Goal: Task Accomplishment & Management: Use online tool/utility

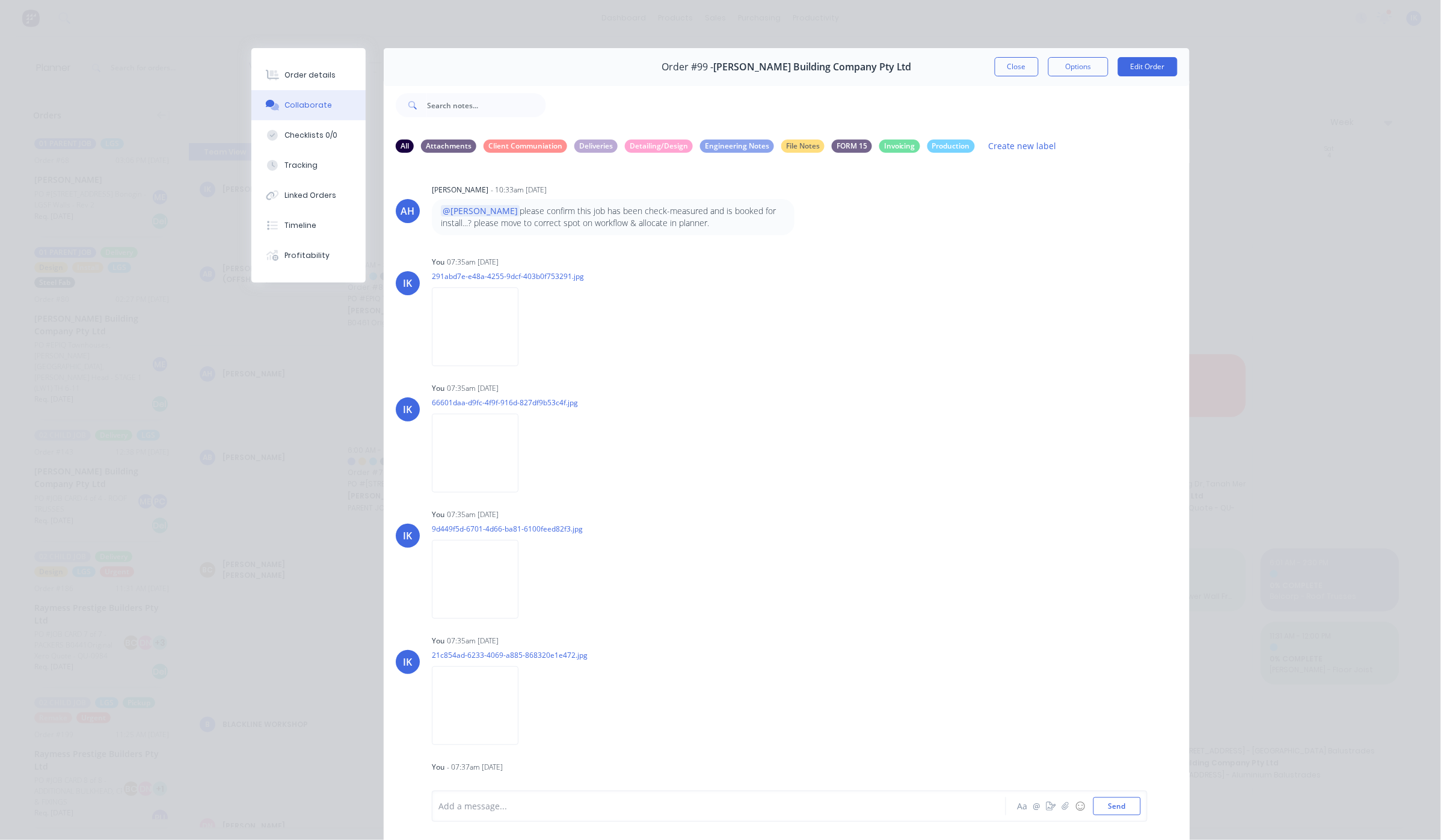
scroll to position [240, 0]
click at [1014, 69] on button "Close" at bounding box center [1017, 66] width 44 height 19
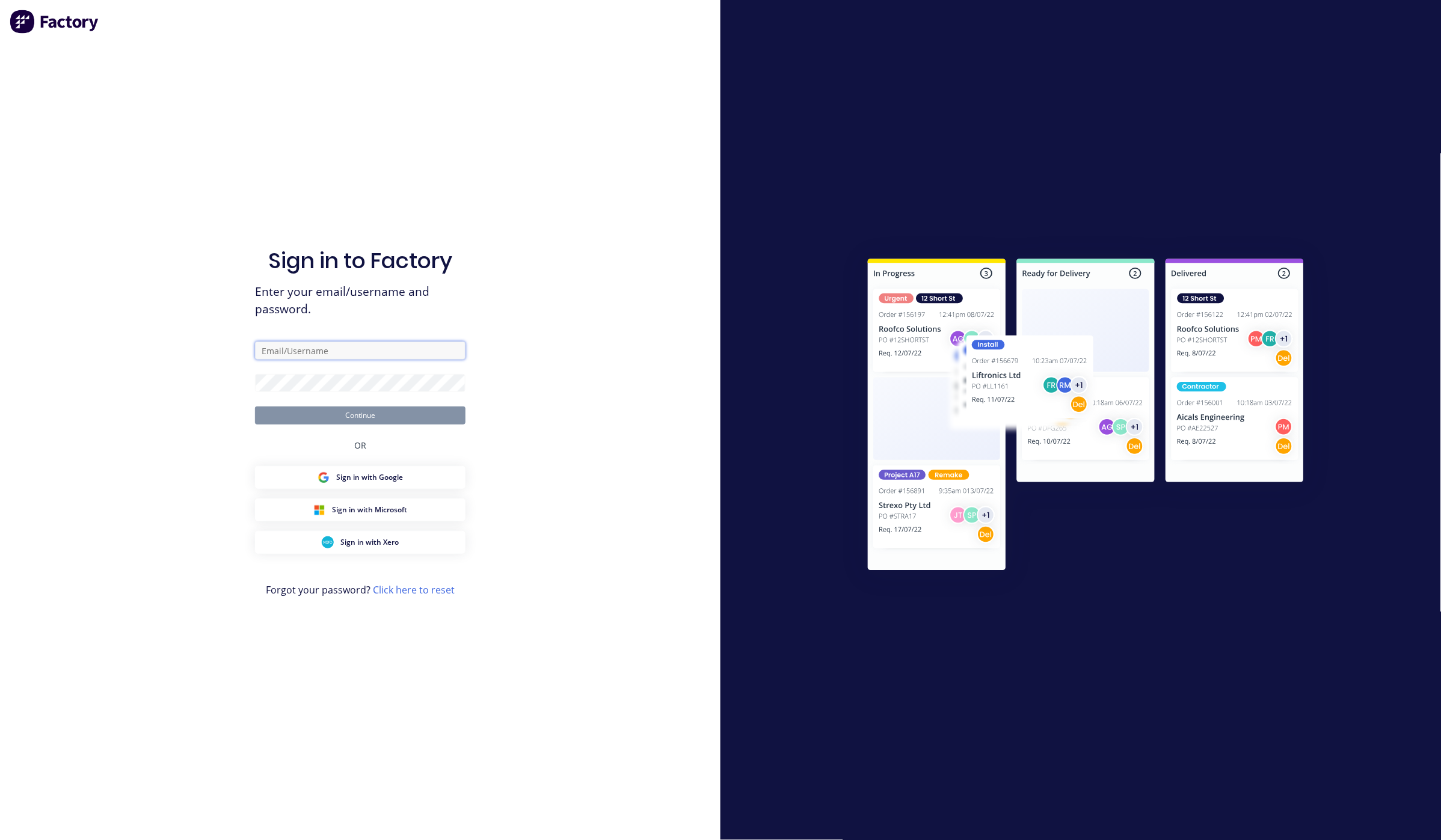
type input "[PERSON_NAME][EMAIL_ADDRESS][DOMAIN_NAME]"
click at [403, 411] on button "Continue" at bounding box center [360, 415] width 210 height 18
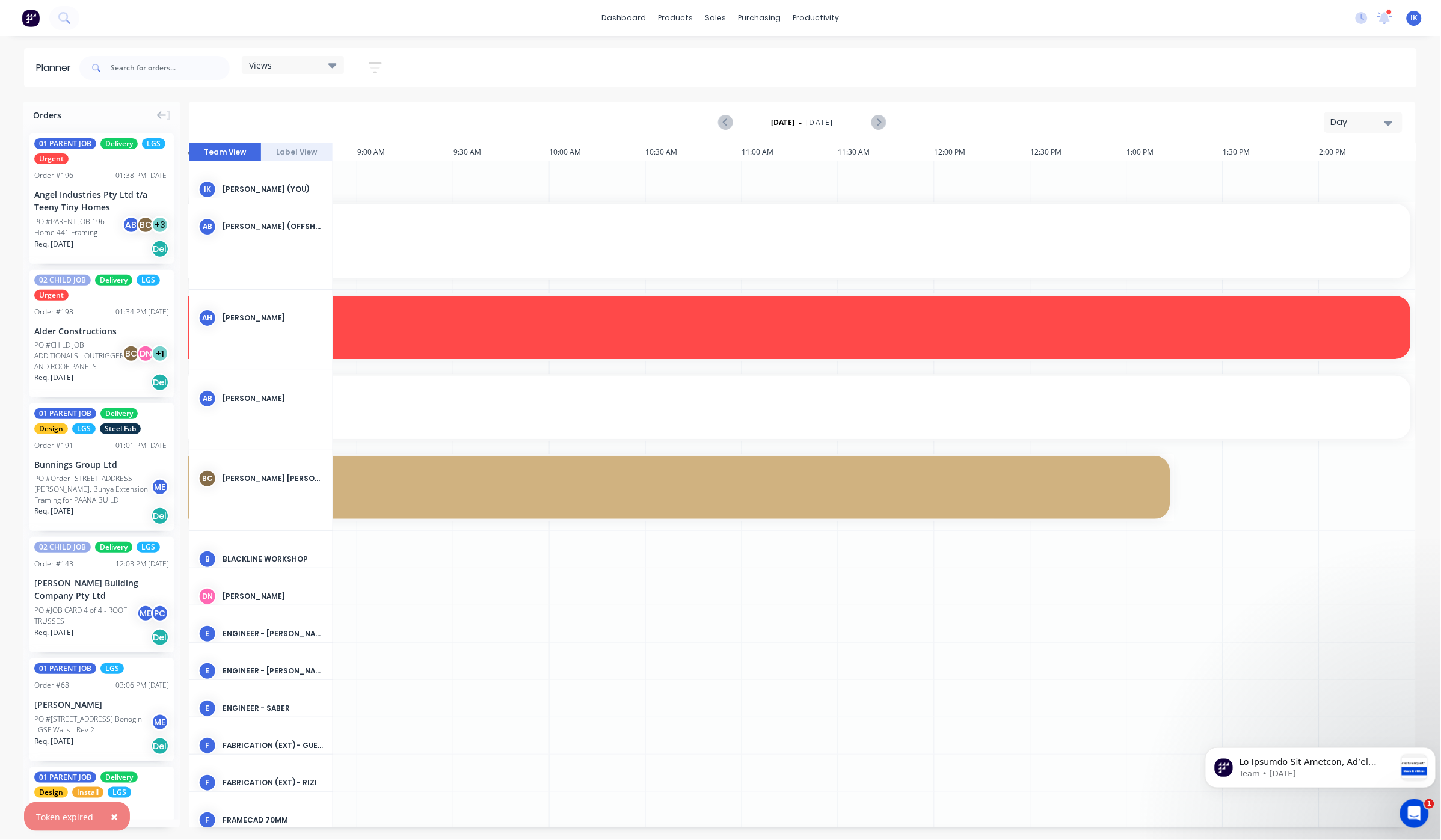
click at [1392, 122] on icon "button" at bounding box center [1389, 123] width 9 height 5
click at [1309, 171] on div "Week" at bounding box center [1342, 178] width 119 height 24
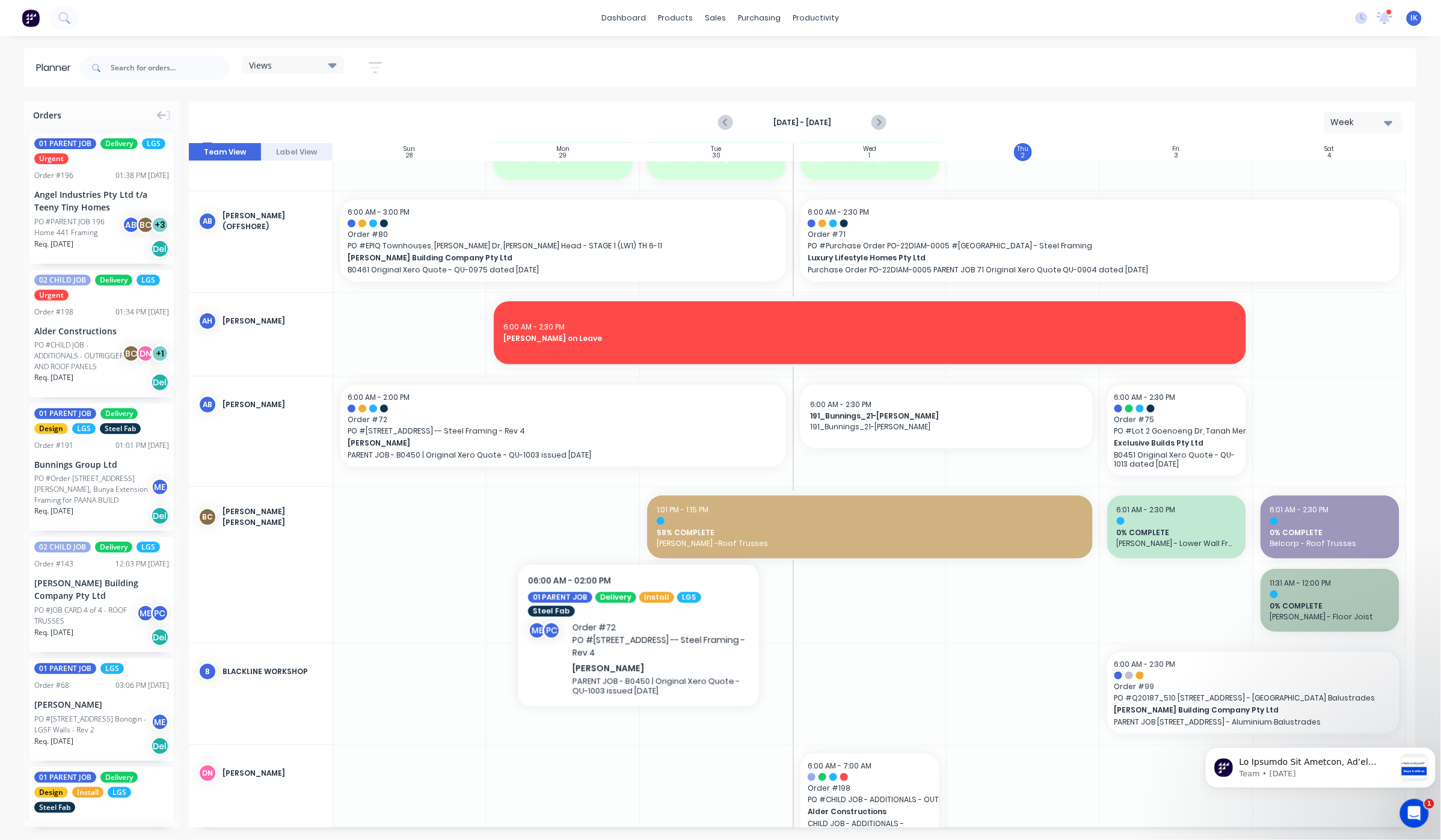
scroll to position [80, 0]
